Goal: Use online tool/utility: Utilize a website feature to perform a specific function

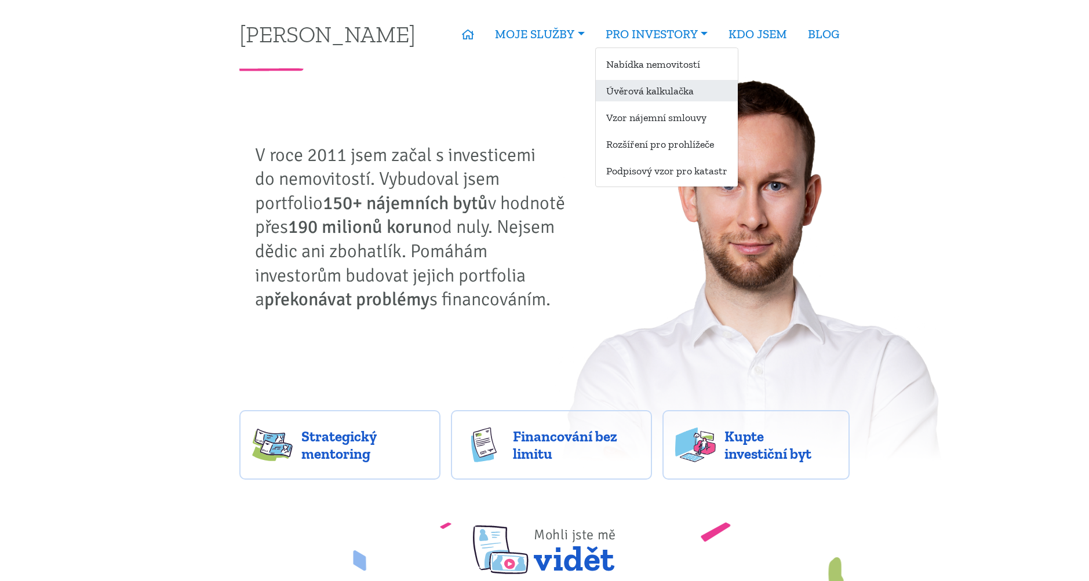
click at [635, 91] on link "Úvěrová kalkulačka" at bounding box center [667, 90] width 142 height 21
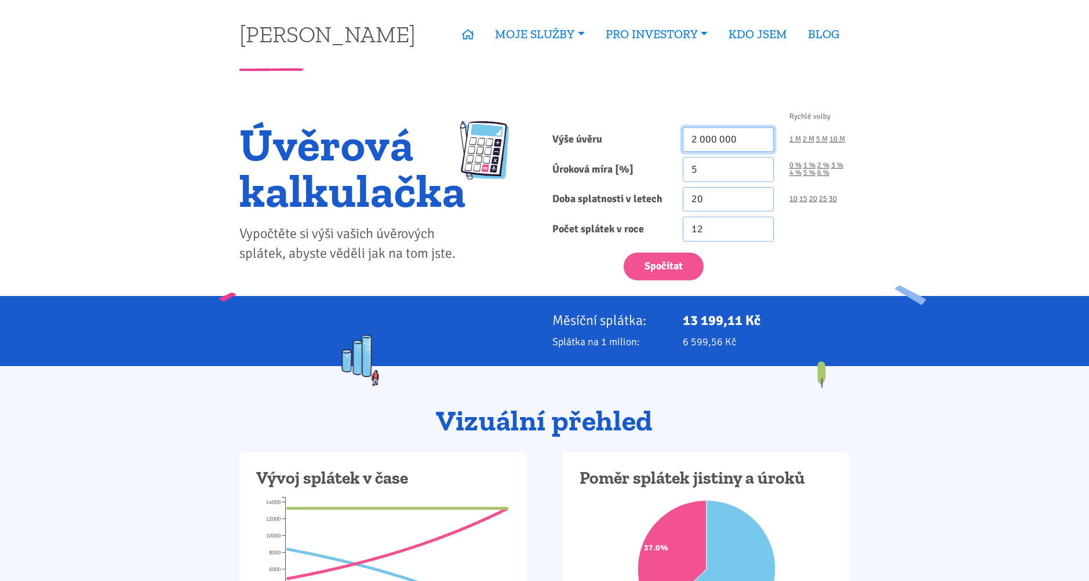
click at [709, 148] on input "2 000 000" at bounding box center [728, 140] width 91 height 25
click at [706, 144] on input "2 000 000" at bounding box center [728, 140] width 91 height 25
type input "3 500 000"
click at [732, 166] on input "5" at bounding box center [728, 169] width 91 height 25
type input "5.5"
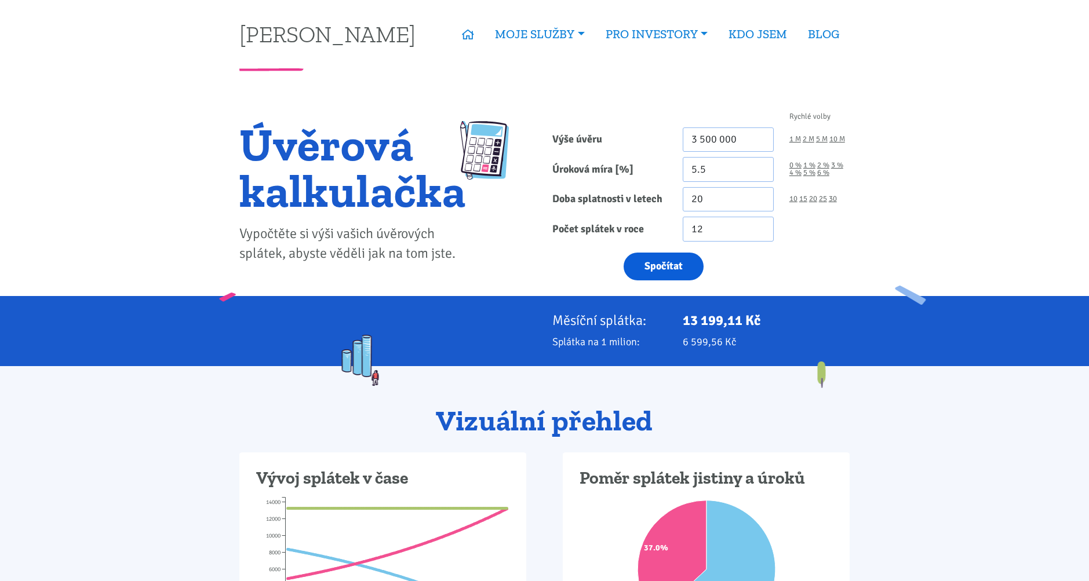
click at [672, 273] on button "Spočítat" at bounding box center [664, 267] width 80 height 28
type input "3500000"
drag, startPoint x: 722, startPoint y: 320, endPoint x: 684, endPoint y: 322, distance: 38.3
click at [684, 322] on p "24 076,06 Kč" at bounding box center [766, 320] width 167 height 16
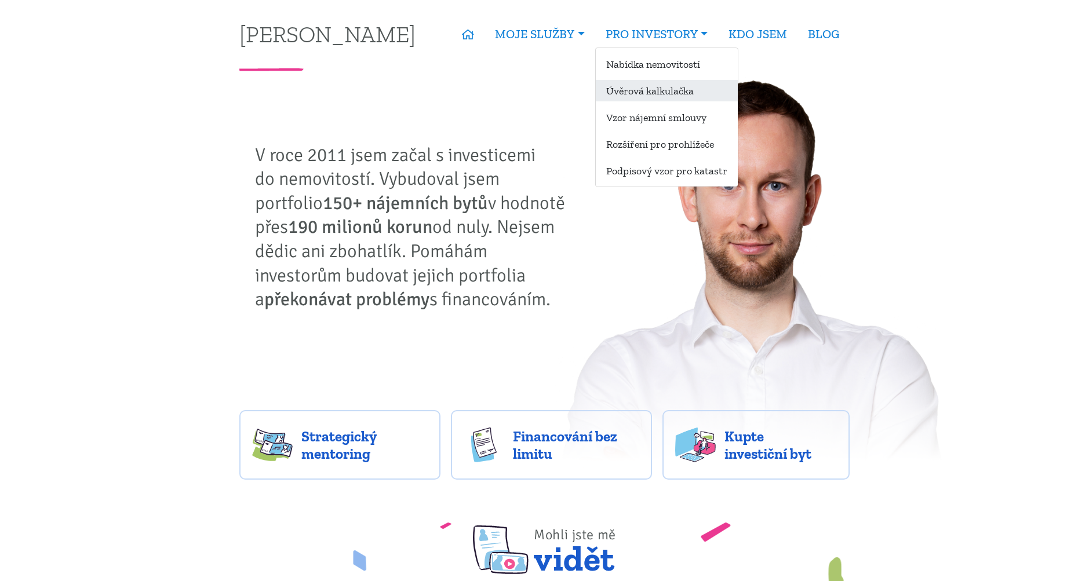
click at [621, 93] on link "Úvěrová kalkulačka" at bounding box center [667, 90] width 142 height 21
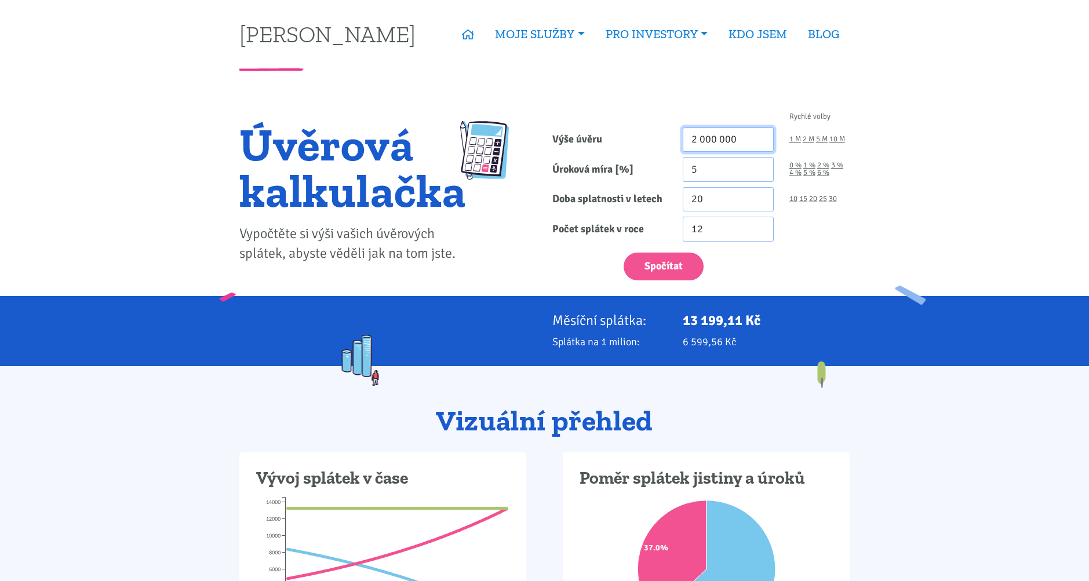
click at [713, 135] on input "2 000 000" at bounding box center [728, 140] width 91 height 25
drag, startPoint x: 716, startPoint y: 136, endPoint x: 662, endPoint y: 137, distance: 53.9
click at [662, 137] on div "Výše úvěru 2 000 000 1 M 2 M 5 M 10 M" at bounding box center [701, 140] width 313 height 25
type input "1 700 000"
click at [701, 161] on input "5" at bounding box center [728, 169] width 91 height 25
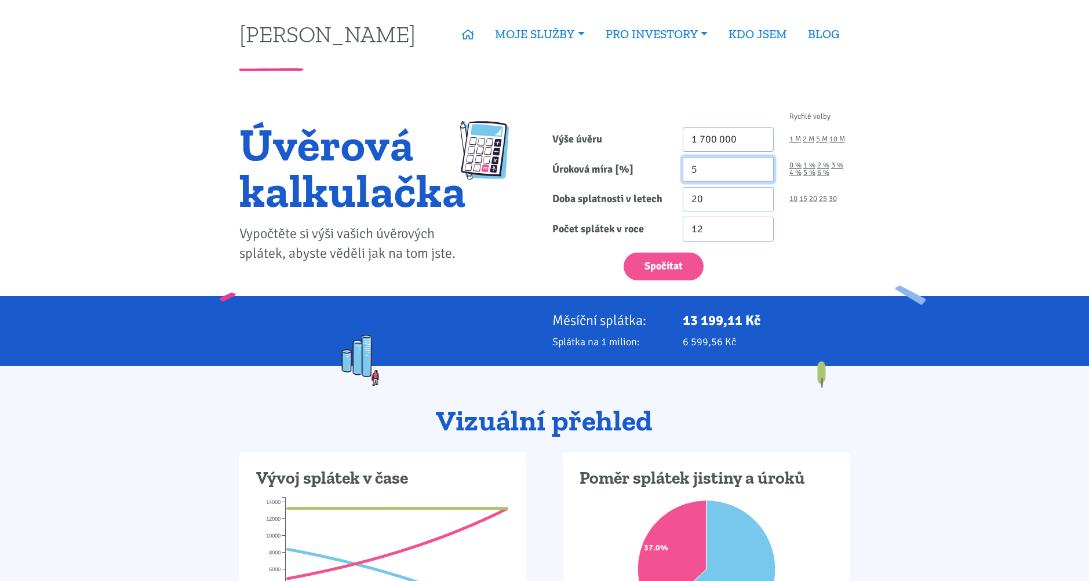
click at [705, 165] on input "5" at bounding box center [728, 169] width 91 height 25
type input "5.5"
click at [668, 260] on button "Spočítat" at bounding box center [664, 267] width 80 height 28
type input "1700000"
